Goal: Task Accomplishment & Management: Complete application form

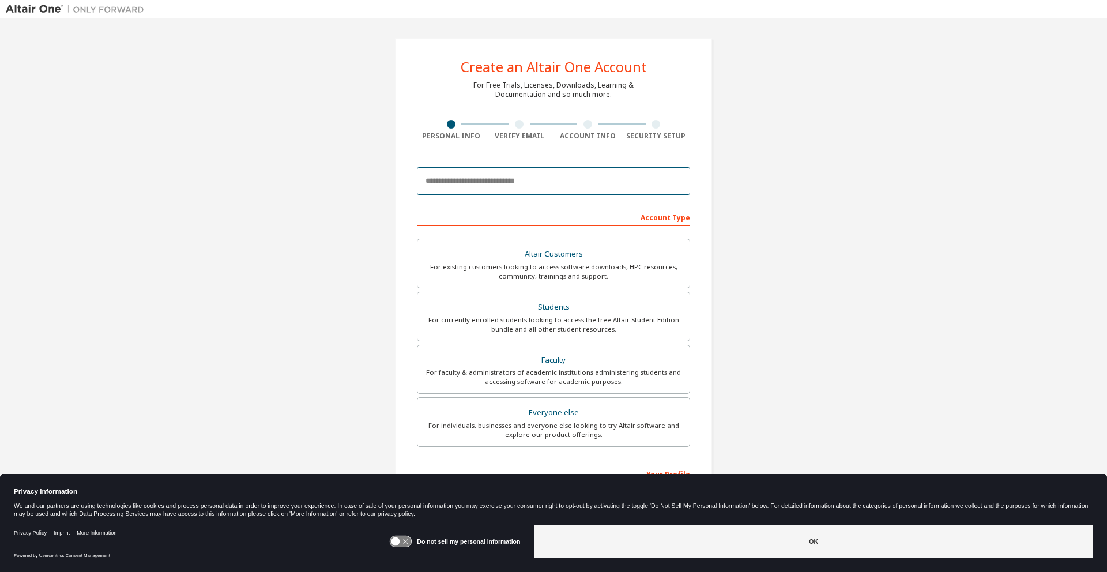
click at [486, 179] on input "email" at bounding box center [553, 181] width 273 height 28
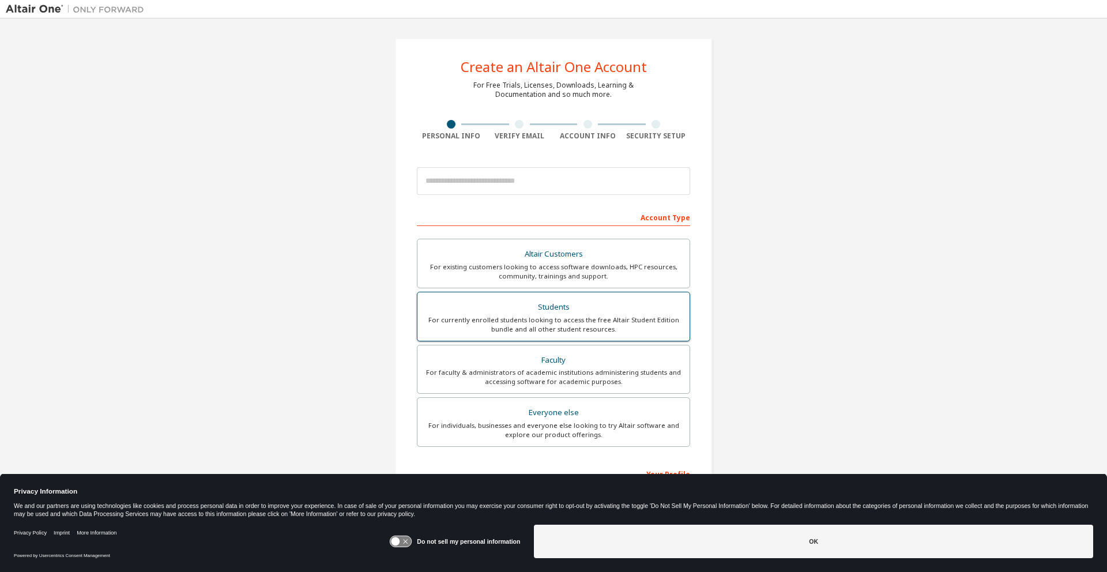
click at [519, 312] on div "Students" at bounding box center [553, 307] width 258 height 16
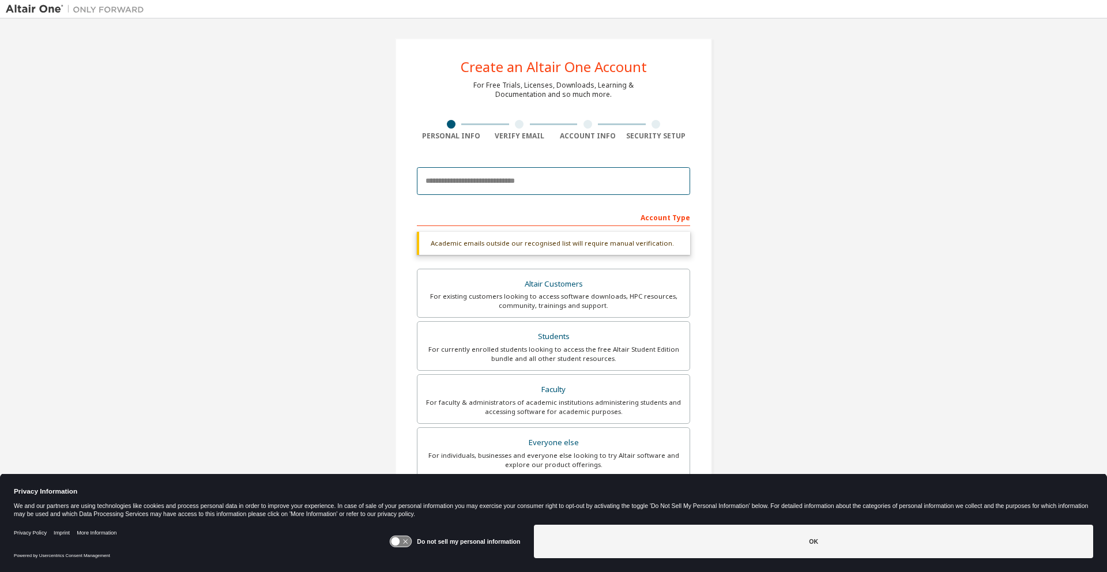
click at [507, 179] on input "email" at bounding box center [553, 181] width 273 height 28
type input "*"
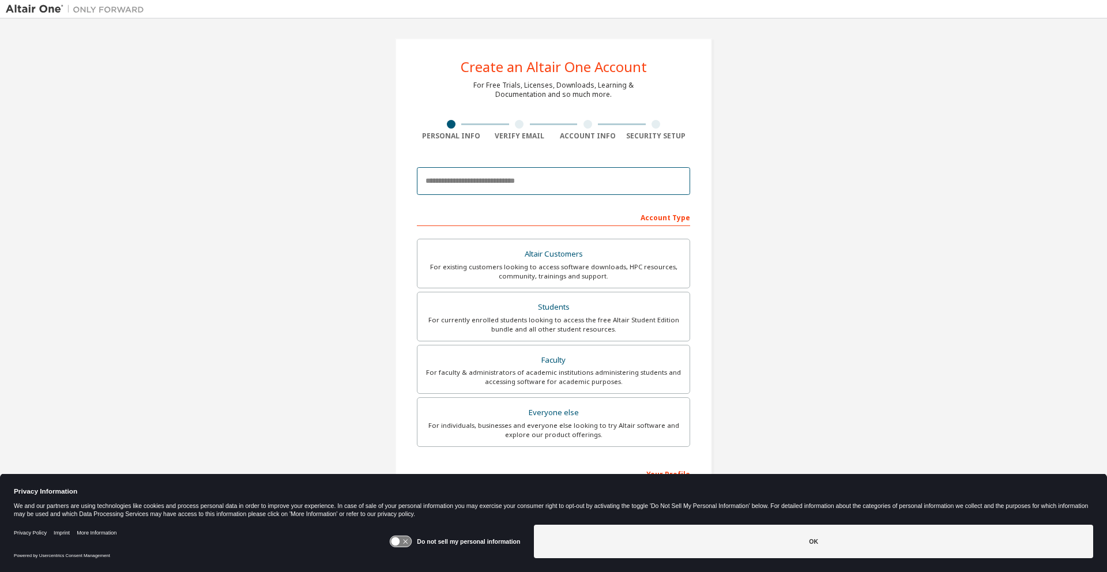
click at [475, 177] on input "email" at bounding box center [553, 181] width 273 height 28
type input "**********"
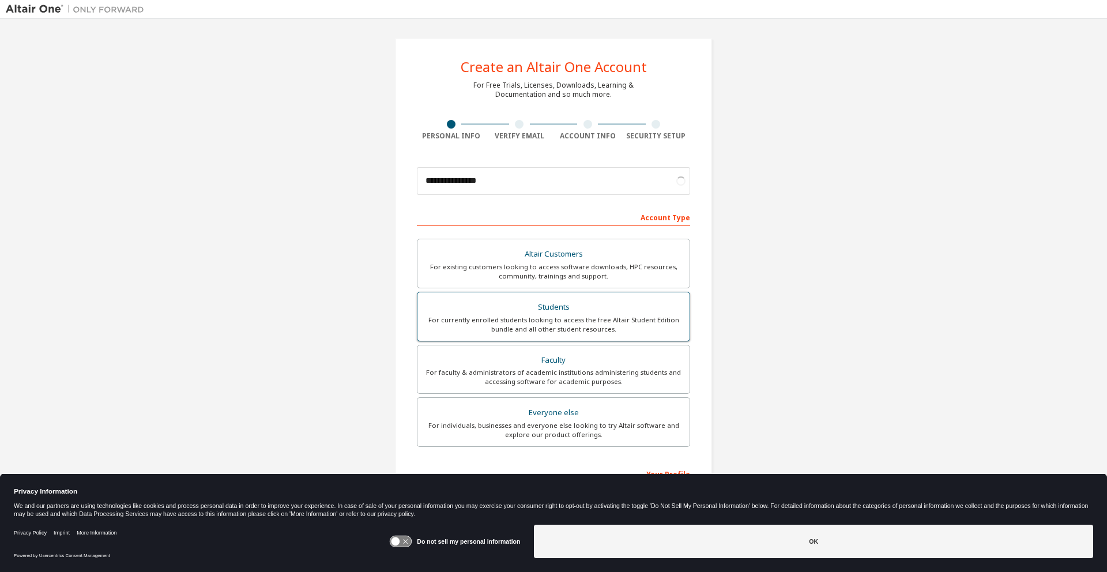
click at [511, 327] on div "For currently enrolled students looking to access the free Altair Student Editi…" at bounding box center [553, 324] width 258 height 18
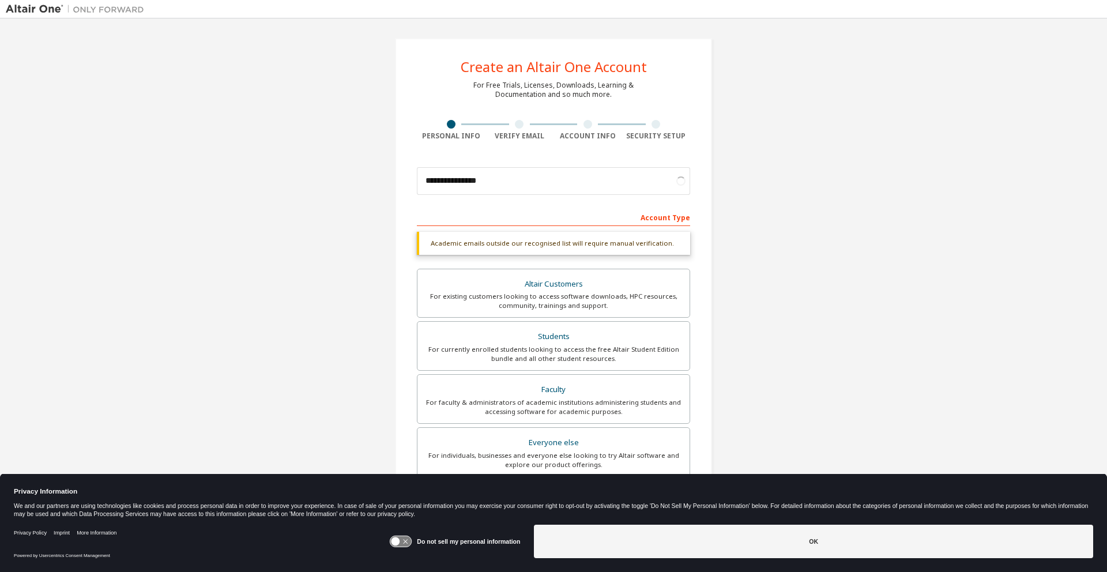
scroll to position [132, 0]
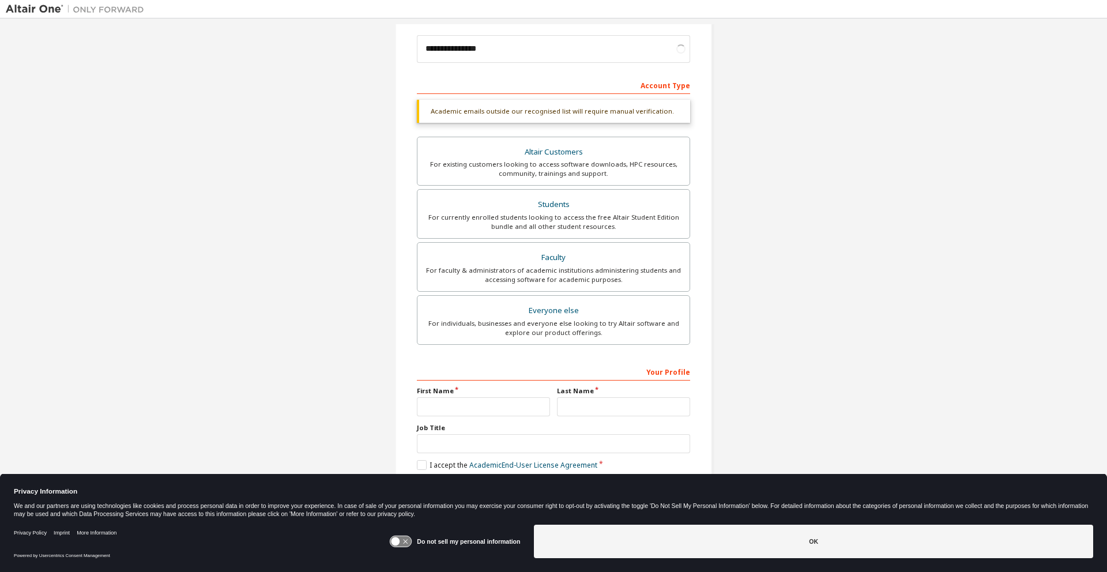
click at [409, 542] on icon at bounding box center [400, 541] width 21 height 11
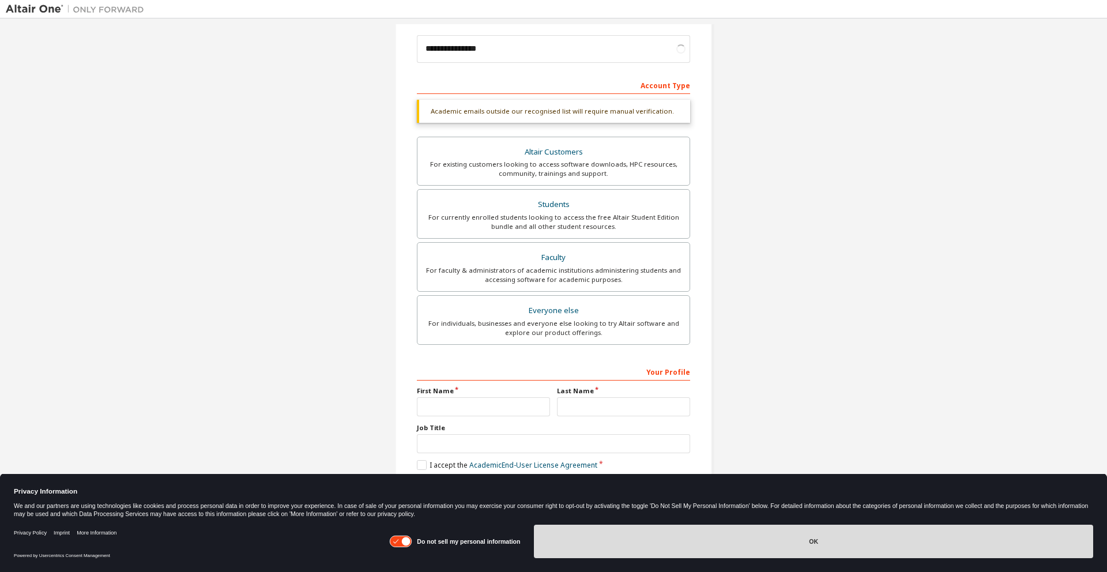
scroll to position [102, 0]
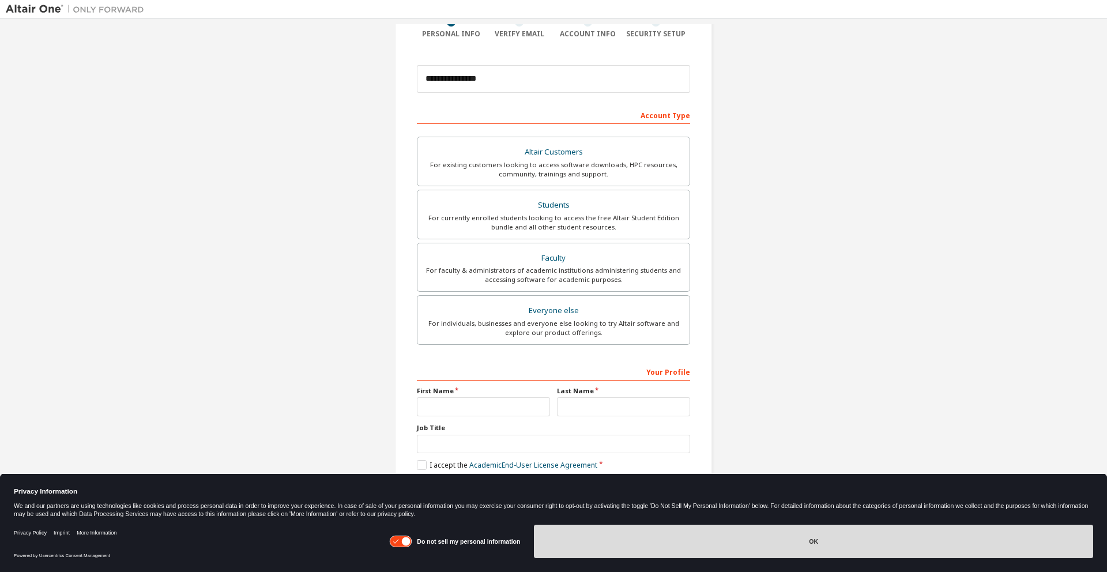
click at [613, 538] on button "OK" at bounding box center [813, 540] width 559 height 33
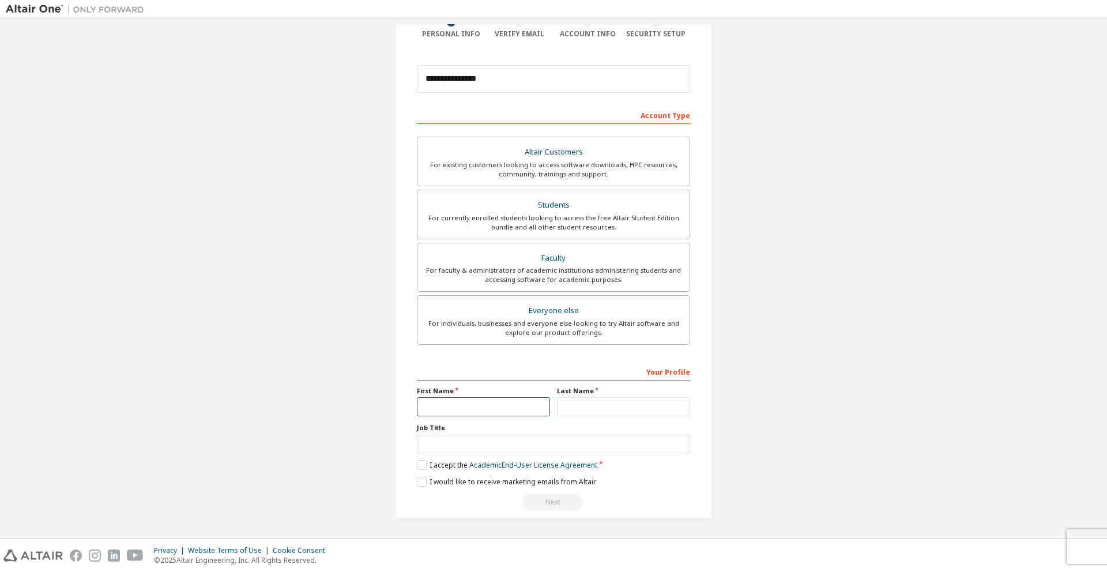
click at [470, 401] on input "text" at bounding box center [483, 406] width 133 height 19
type input "*******"
click at [571, 406] on input "text" at bounding box center [623, 406] width 133 height 19
type input "**"
click at [441, 463] on label "I accept the Academic End-User License Agreement" at bounding box center [507, 465] width 180 height 10
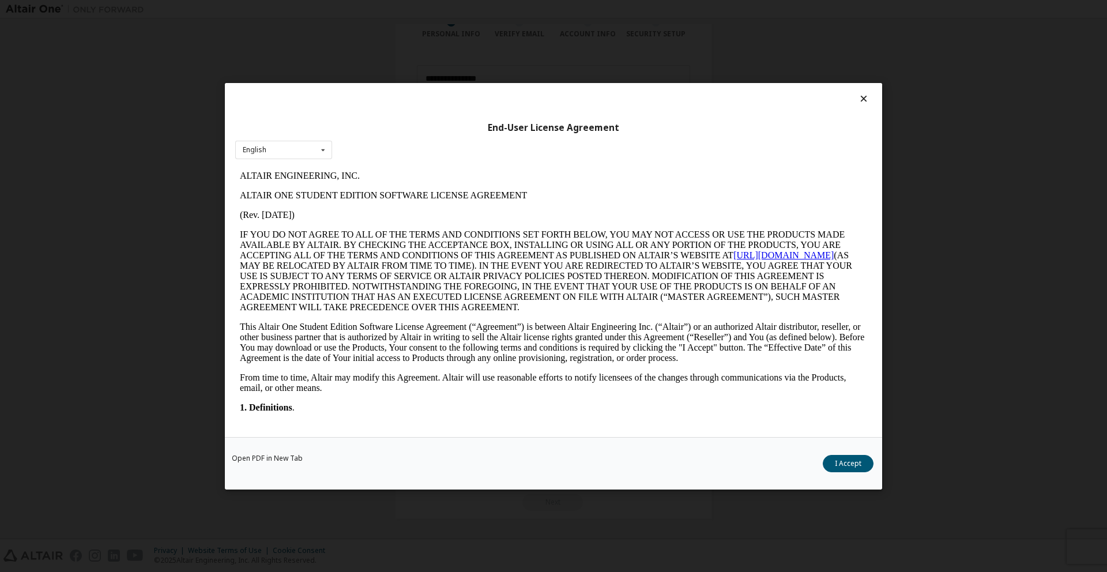
scroll to position [0, 0]
click at [862, 98] on icon at bounding box center [864, 98] width 12 height 10
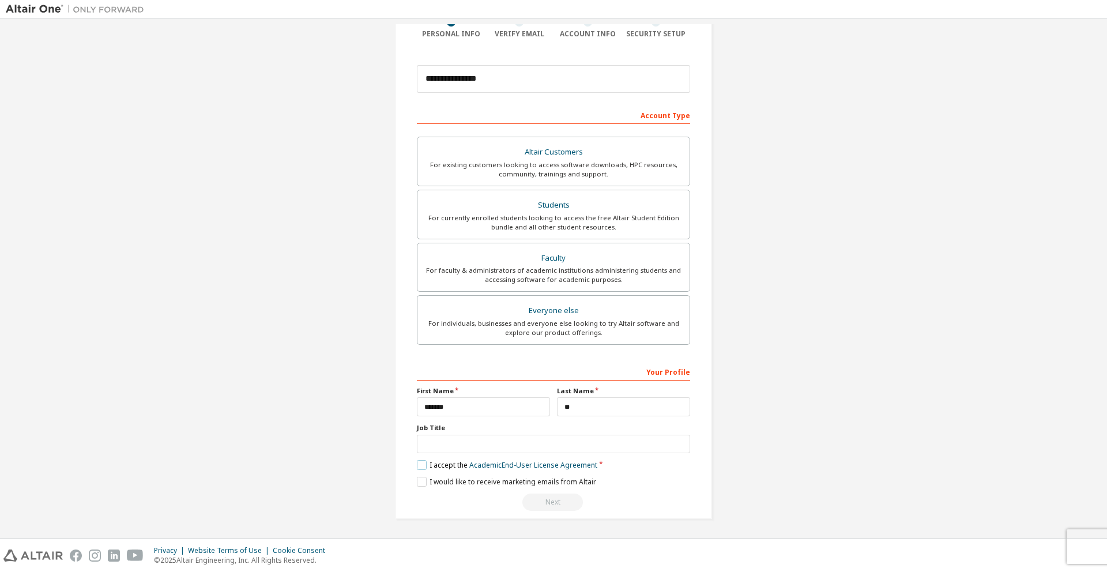
click at [420, 463] on label "I accept the Academic End-User License Agreement" at bounding box center [507, 465] width 180 height 10
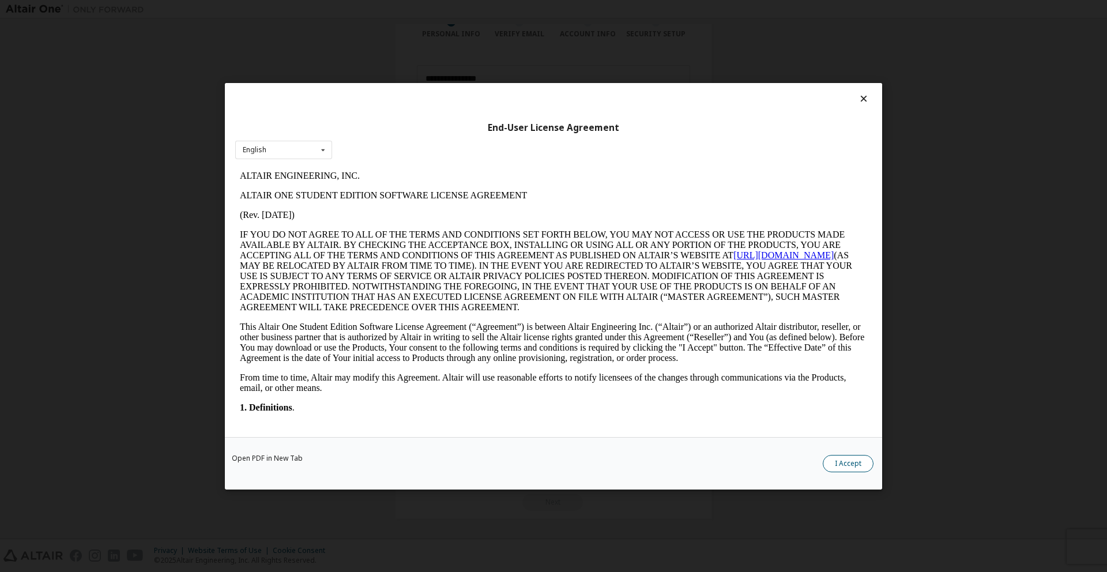
click at [856, 461] on button "I Accept" at bounding box center [847, 462] width 51 height 17
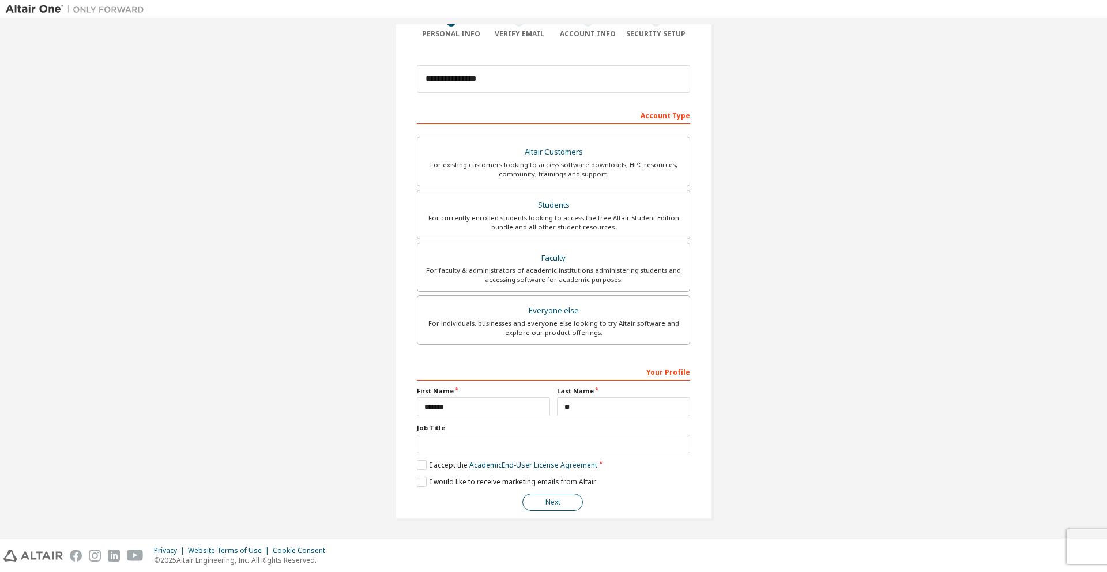
click at [566, 502] on button "Next" at bounding box center [552, 501] width 61 height 17
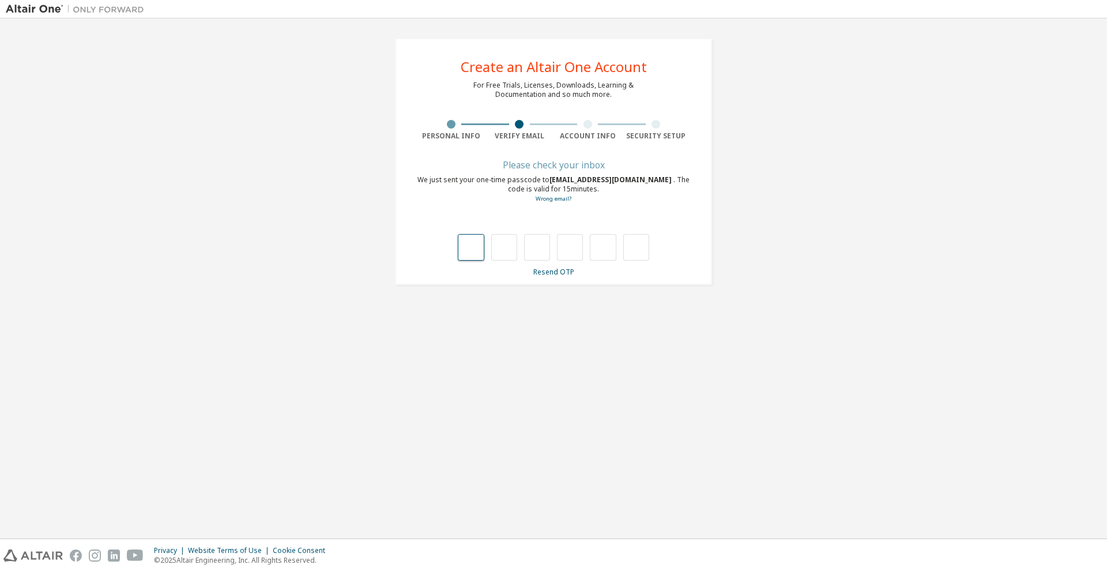
type input "*"
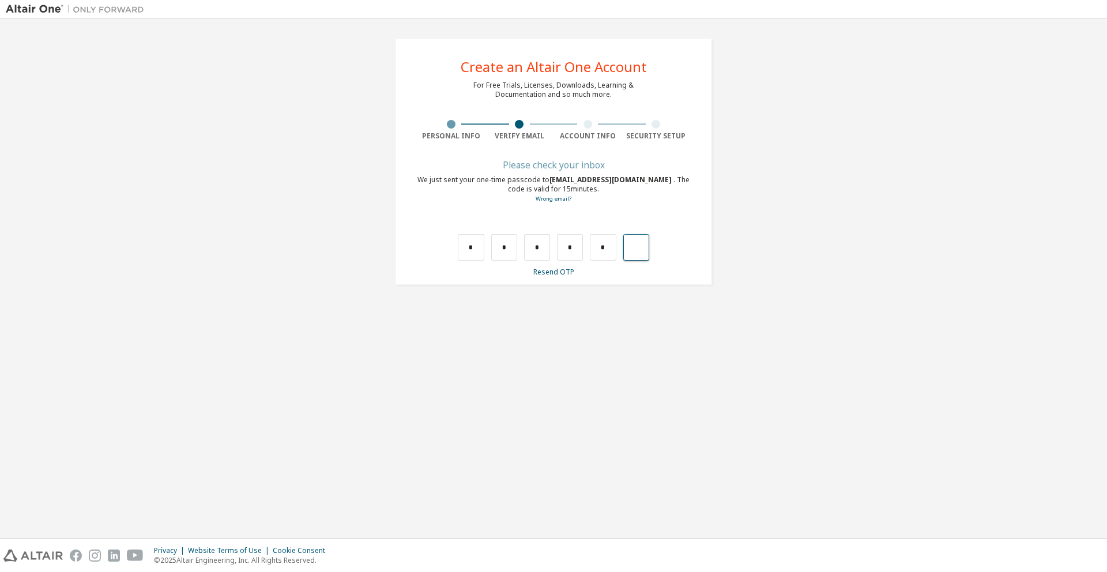
type input "*"
